Goal: Task Accomplishment & Management: Manage account settings

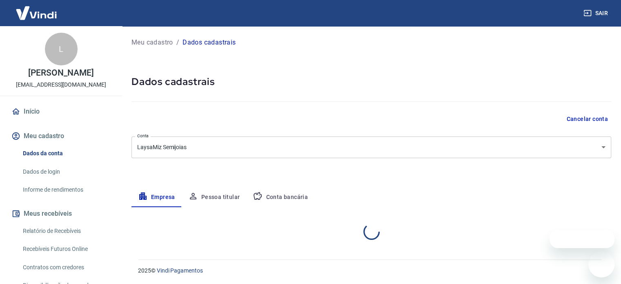
select select "SP"
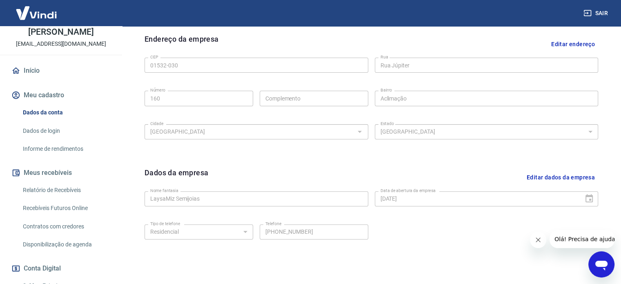
scroll to position [223, 0]
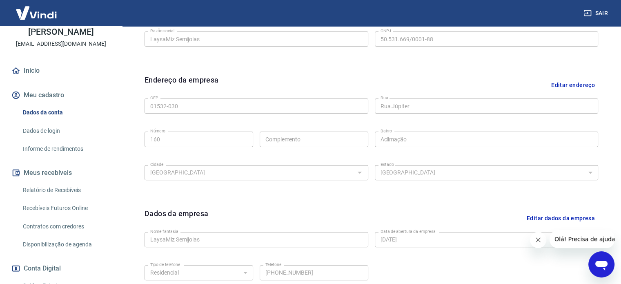
click at [571, 83] on button "Editar endereço" at bounding box center [573, 84] width 50 height 21
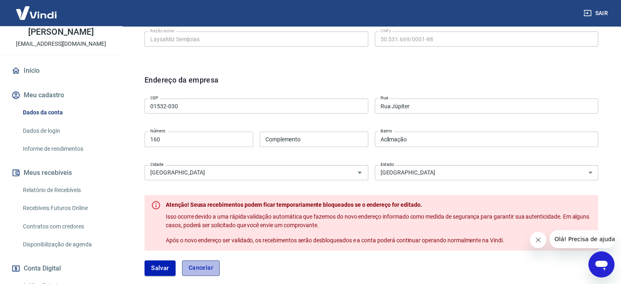
click at [197, 266] on button "Cancelar" at bounding box center [201, 268] width 38 height 16
